Goal: Information Seeking & Learning: Learn about a topic

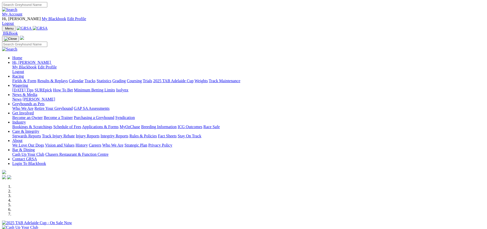
click at [22, 12] on link "My Account" at bounding box center [12, 14] width 20 height 4
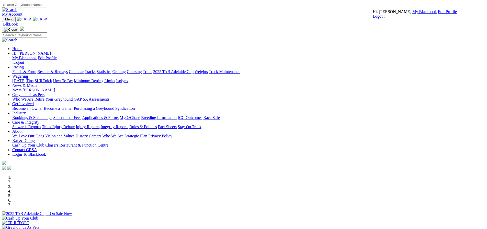
click at [412, 14] on link "My Blackbook" at bounding box center [424, 11] width 25 height 4
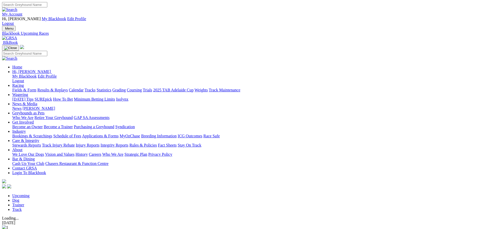
click at [24, 203] on link "Trainer" at bounding box center [18, 205] width 12 height 4
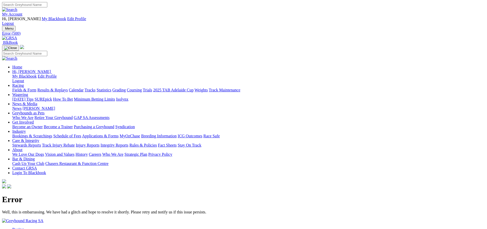
click at [22, 12] on link "My Account" at bounding box center [12, 14] width 20 height 4
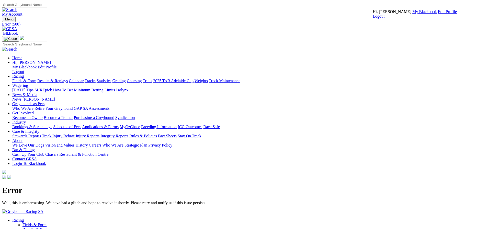
click at [412, 14] on link "My Blackbook" at bounding box center [424, 11] width 25 height 4
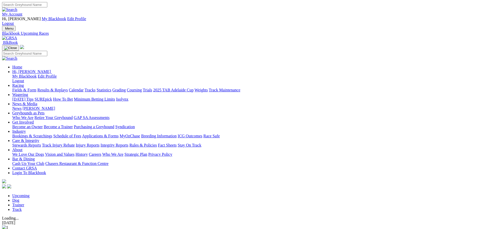
click at [19, 198] on link "Dog" at bounding box center [15, 200] width 7 height 4
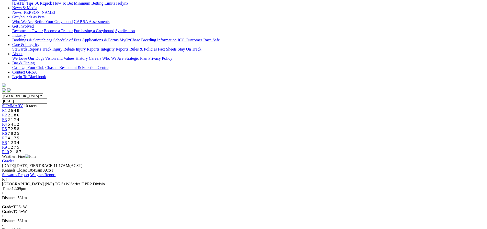
scroll to position [102, 0]
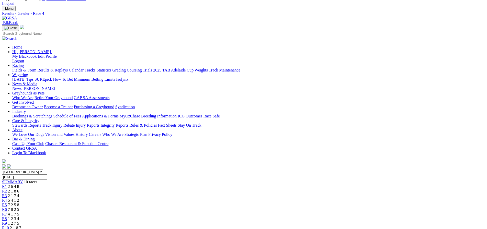
scroll to position [17, 0]
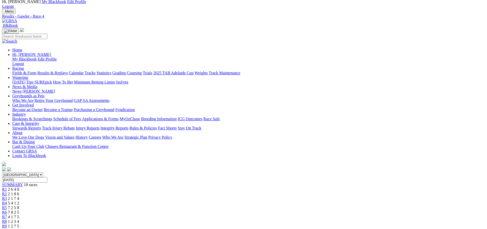
click at [386, 229] on div "R10 2 1 8 7" at bounding box center [243, 231] width 483 height 5
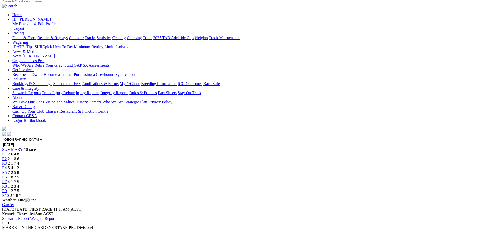
scroll to position [68, 0]
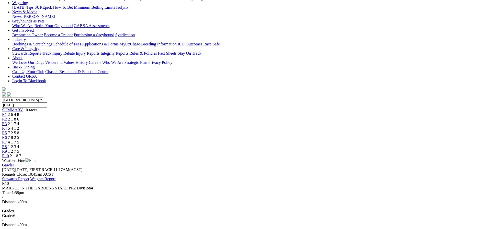
scroll to position [136, 0]
